Goal: Find specific page/section: Find specific page/section

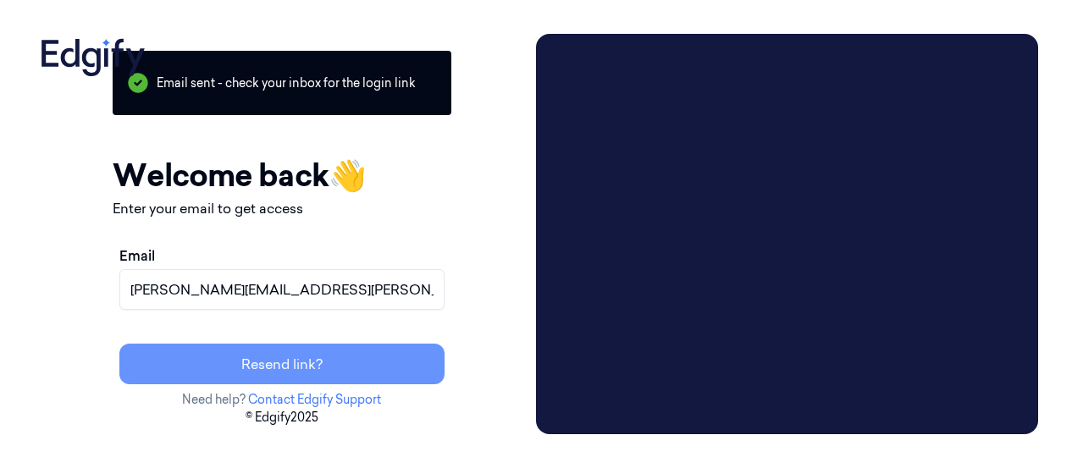
click at [352, 364] on button "Resend link?" at bounding box center [281, 364] width 325 height 41
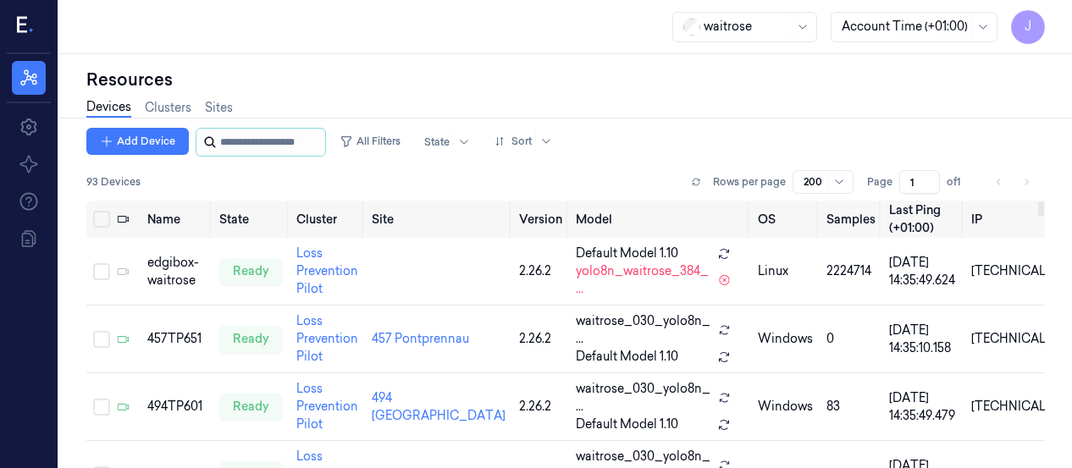
click at [246, 144] on input "string" at bounding box center [271, 142] width 102 height 27
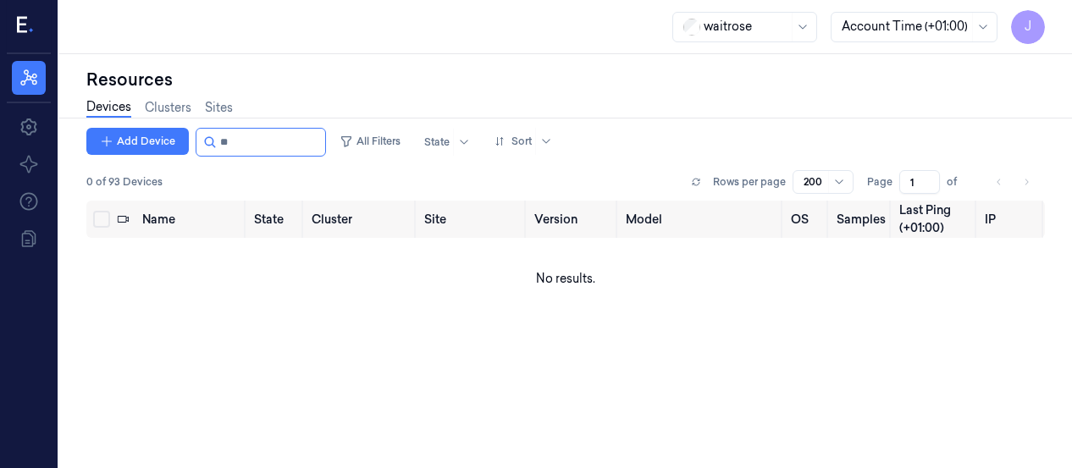
type input "*"
type input "********"
click at [28, 27] on icon at bounding box center [26, 26] width 18 height 25
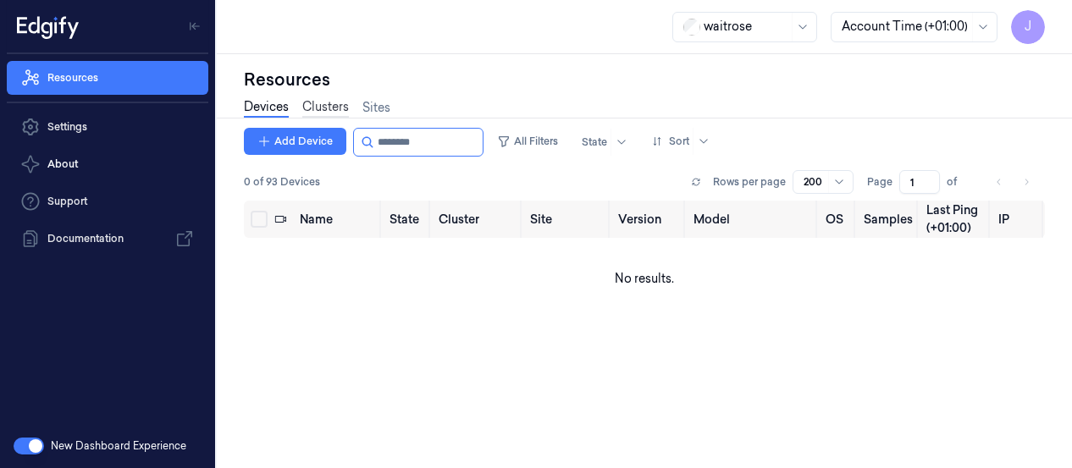
click at [335, 108] on link "Clusters" at bounding box center [325, 107] width 47 height 19
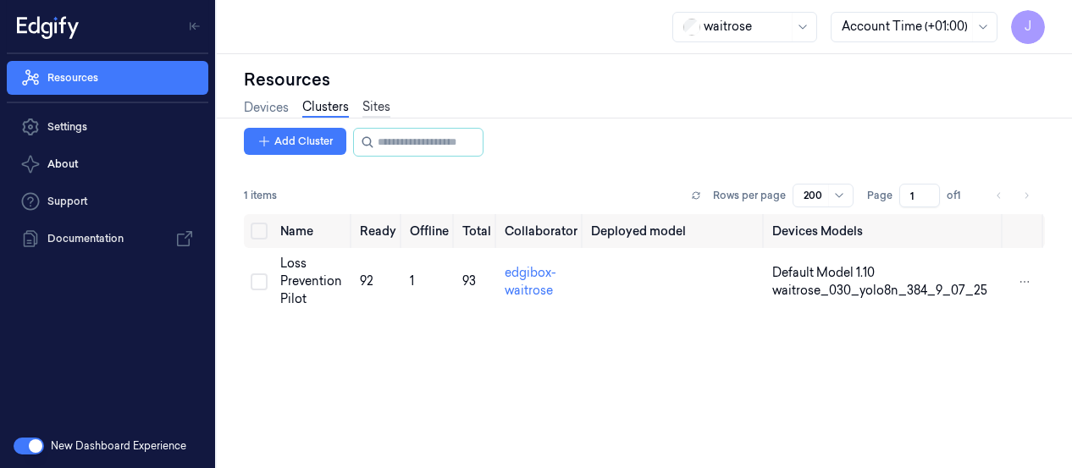
click at [379, 108] on link "Sites" at bounding box center [376, 107] width 28 height 19
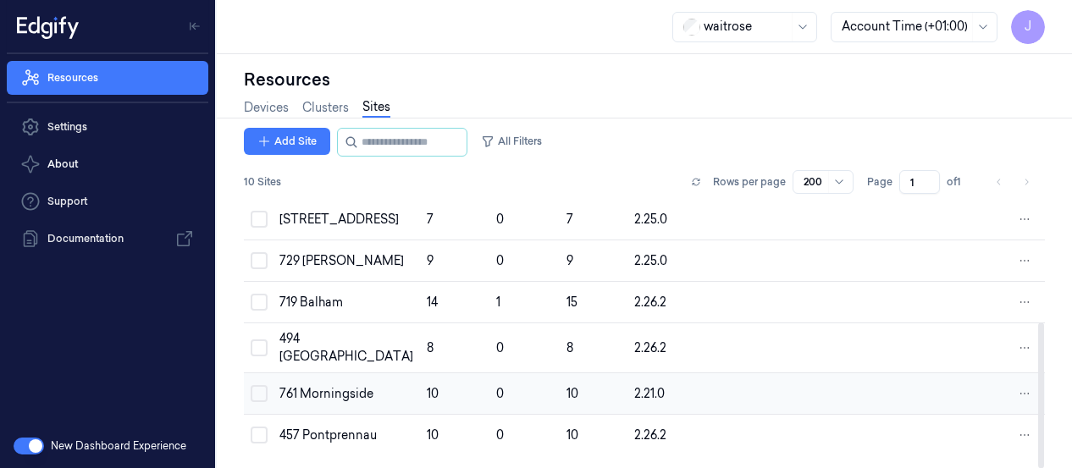
scroll to position [224, 0]
drag, startPoint x: 260, startPoint y: 434, endPoint x: 264, endPoint y: 423, distance: 11.8
click at [260, 434] on button "Select row" at bounding box center [259, 435] width 17 height 17
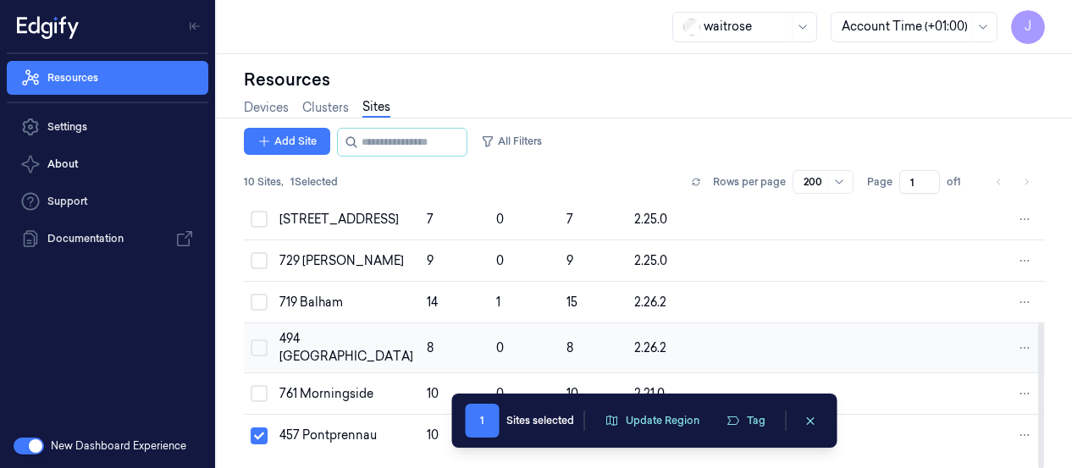
type button "on"
click at [304, 434] on div "457 Pontprennau" at bounding box center [346, 436] width 134 height 18
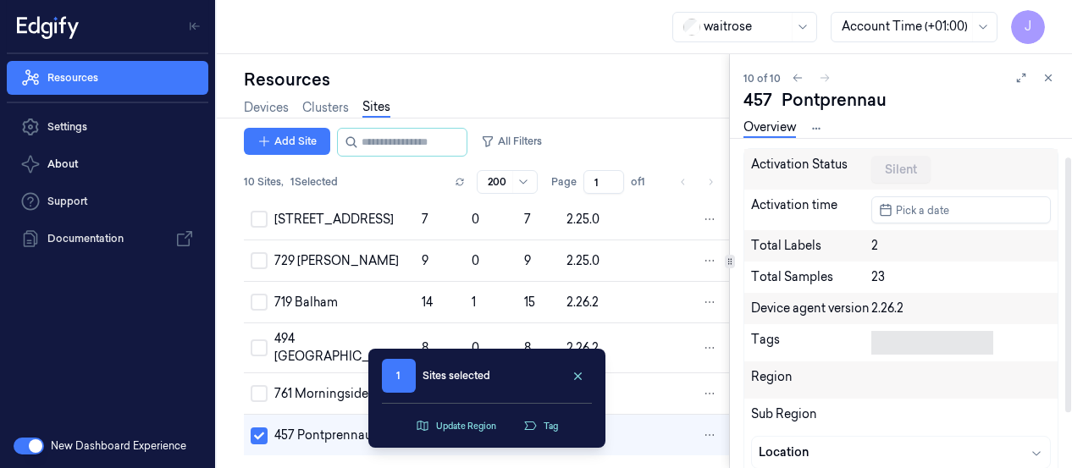
scroll to position [94, 0]
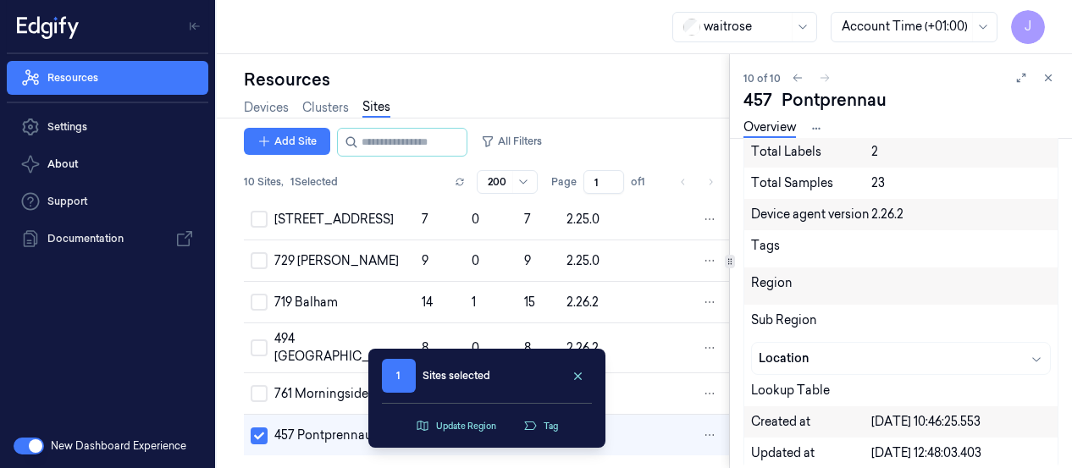
click at [326, 27] on div "waitrose Account Time (+01:00) J" at bounding box center [644, 27] width 855 height 54
click at [574, 377] on icon "clearSelection" at bounding box center [578, 376] width 13 height 13
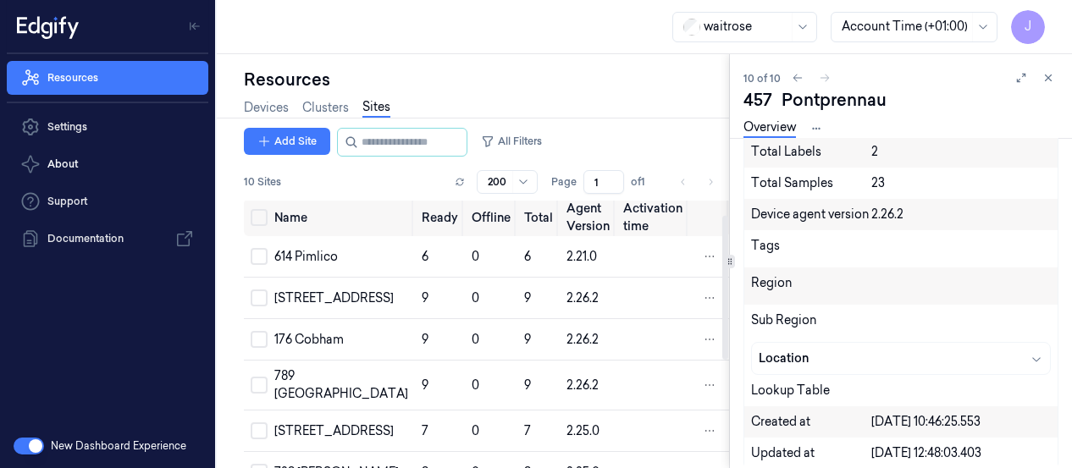
scroll to position [0, 0]
click at [1050, 82] on icon at bounding box center [1049, 78] width 12 height 12
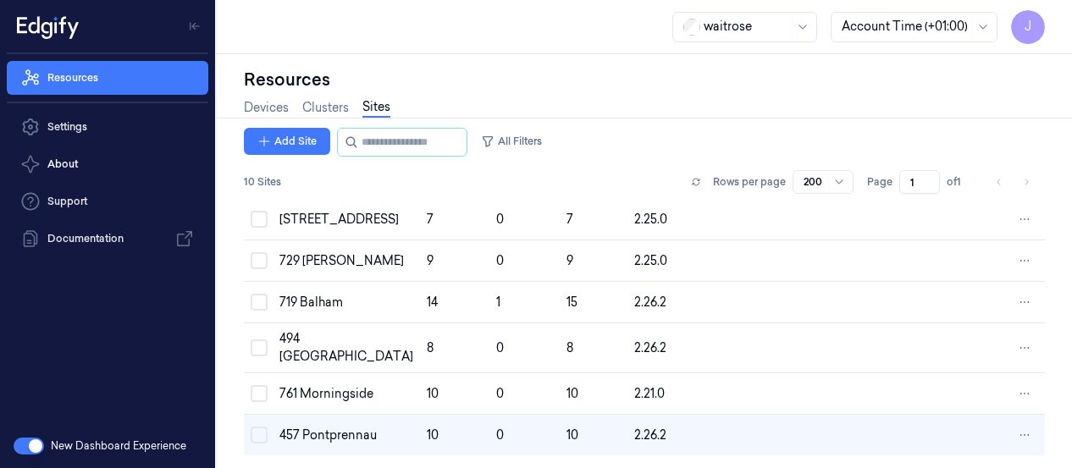
scroll to position [224, 0]
